Goal: Transaction & Acquisition: Purchase product/service

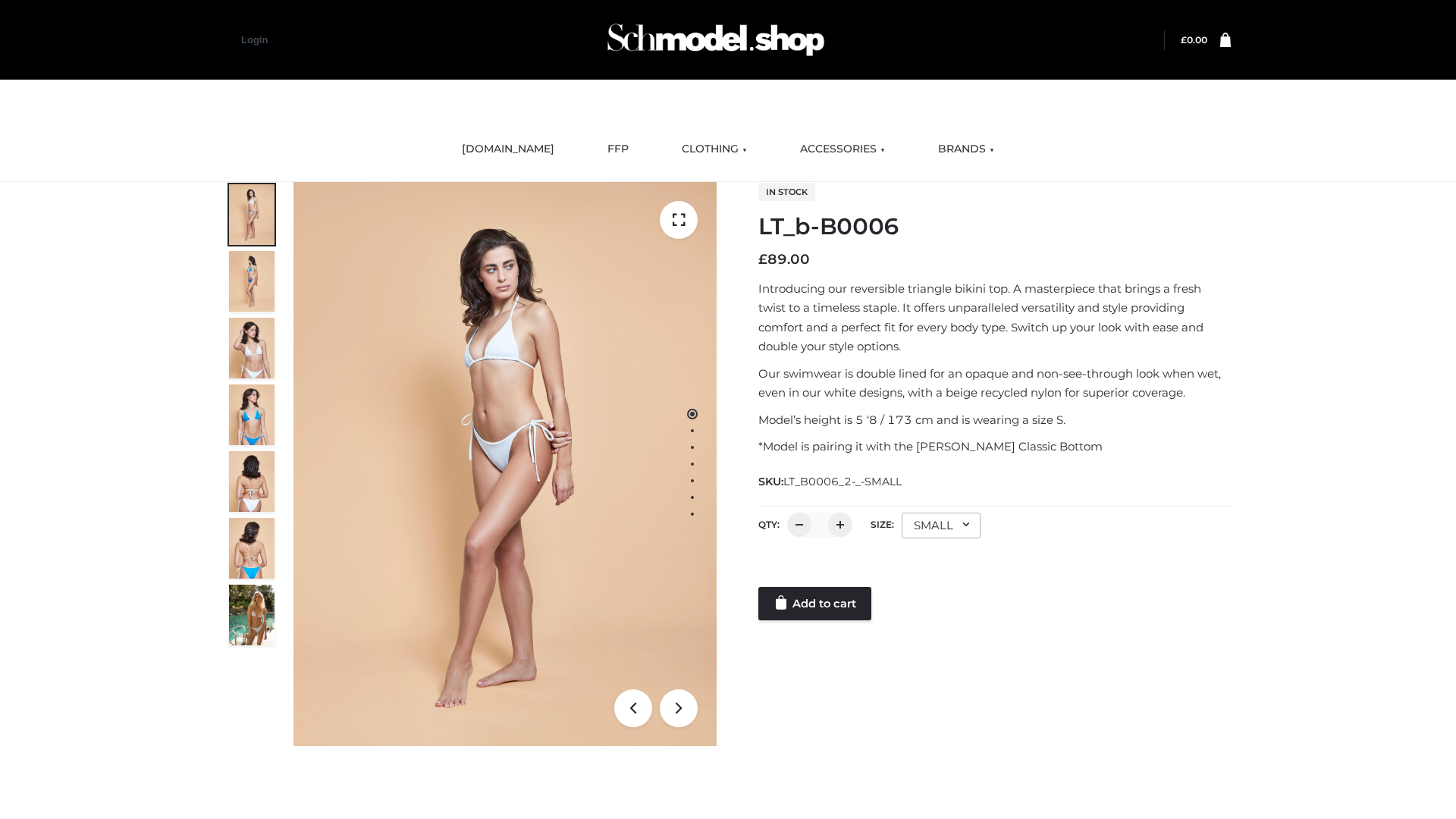
click at [816, 604] on link "Add to cart" at bounding box center [815, 604] width 113 height 34
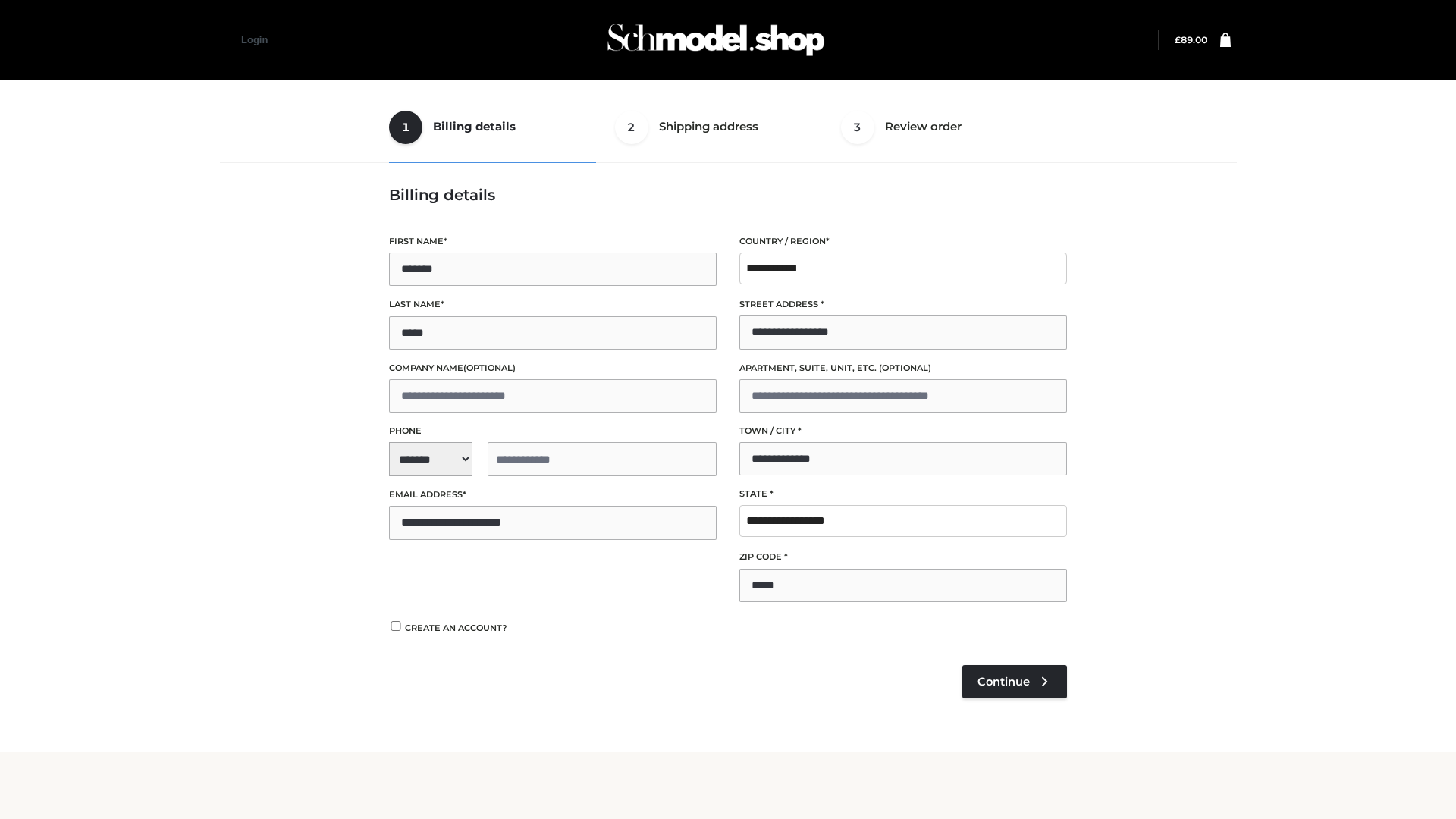
select select "**"
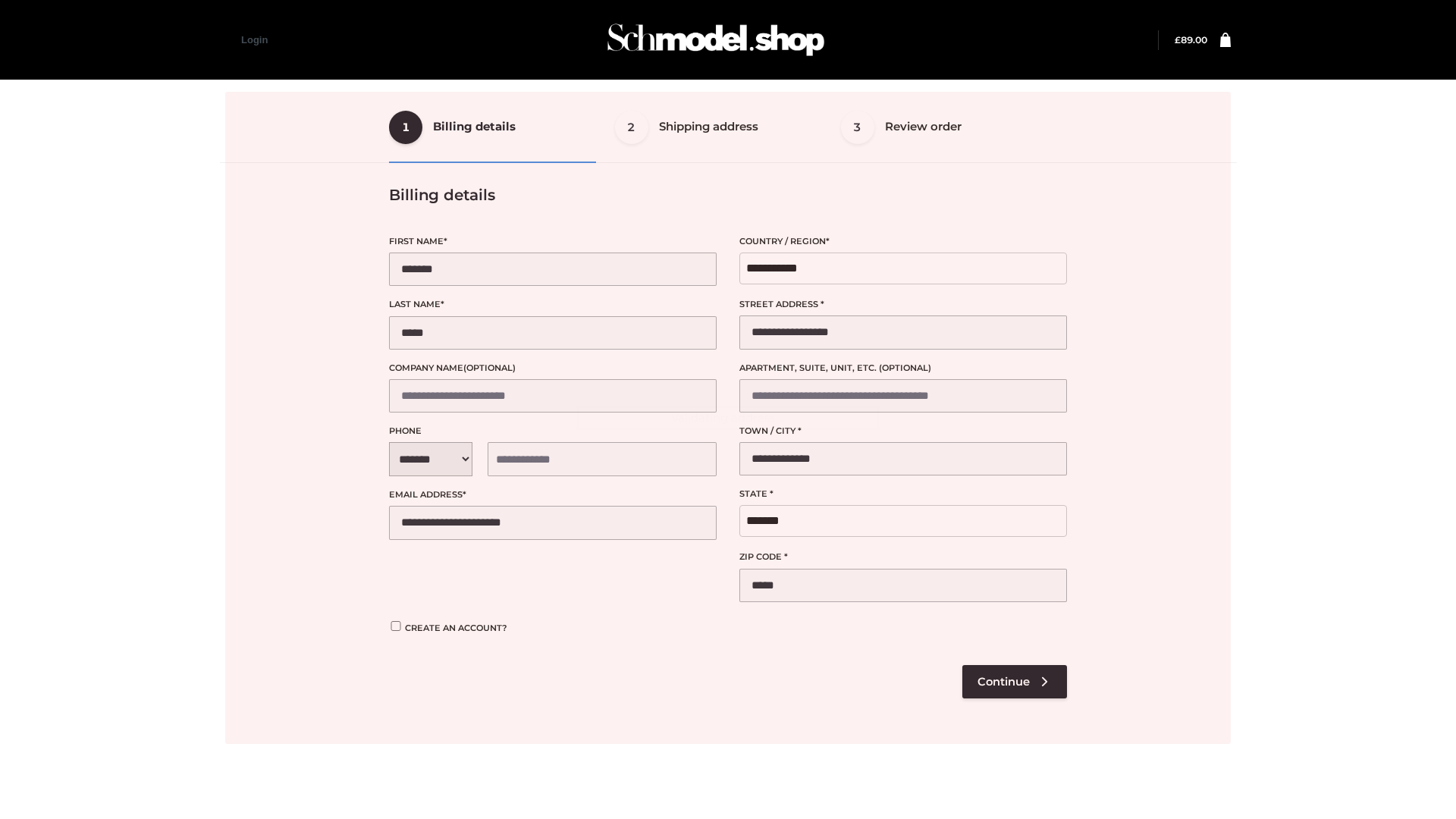
click at [1014, 681] on div at bounding box center [728, 417] width 1006 height 652
